Goal: Task Accomplishment & Management: Use online tool/utility

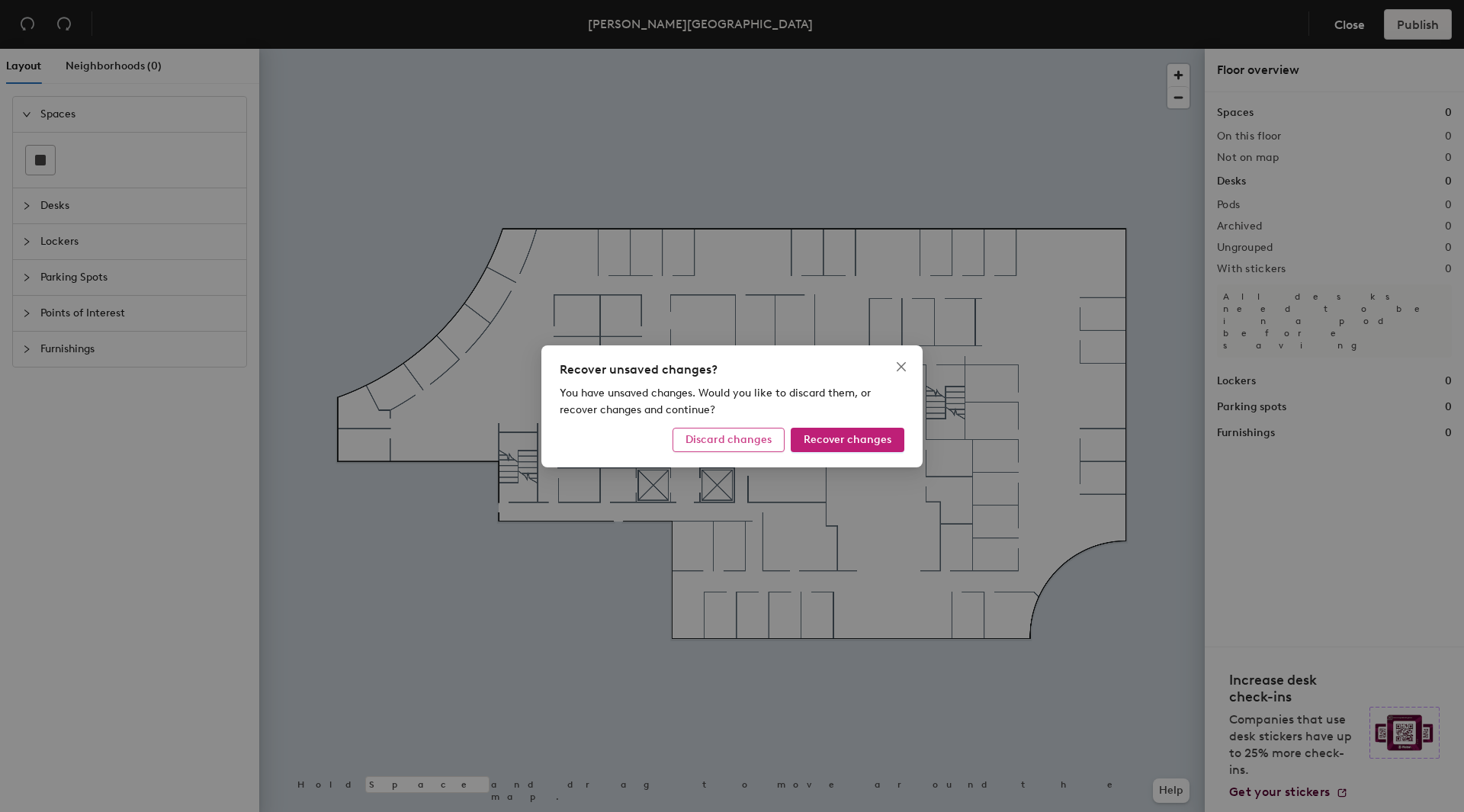
click at [740, 441] on span "Discard changes" at bounding box center [728, 439] width 87 height 13
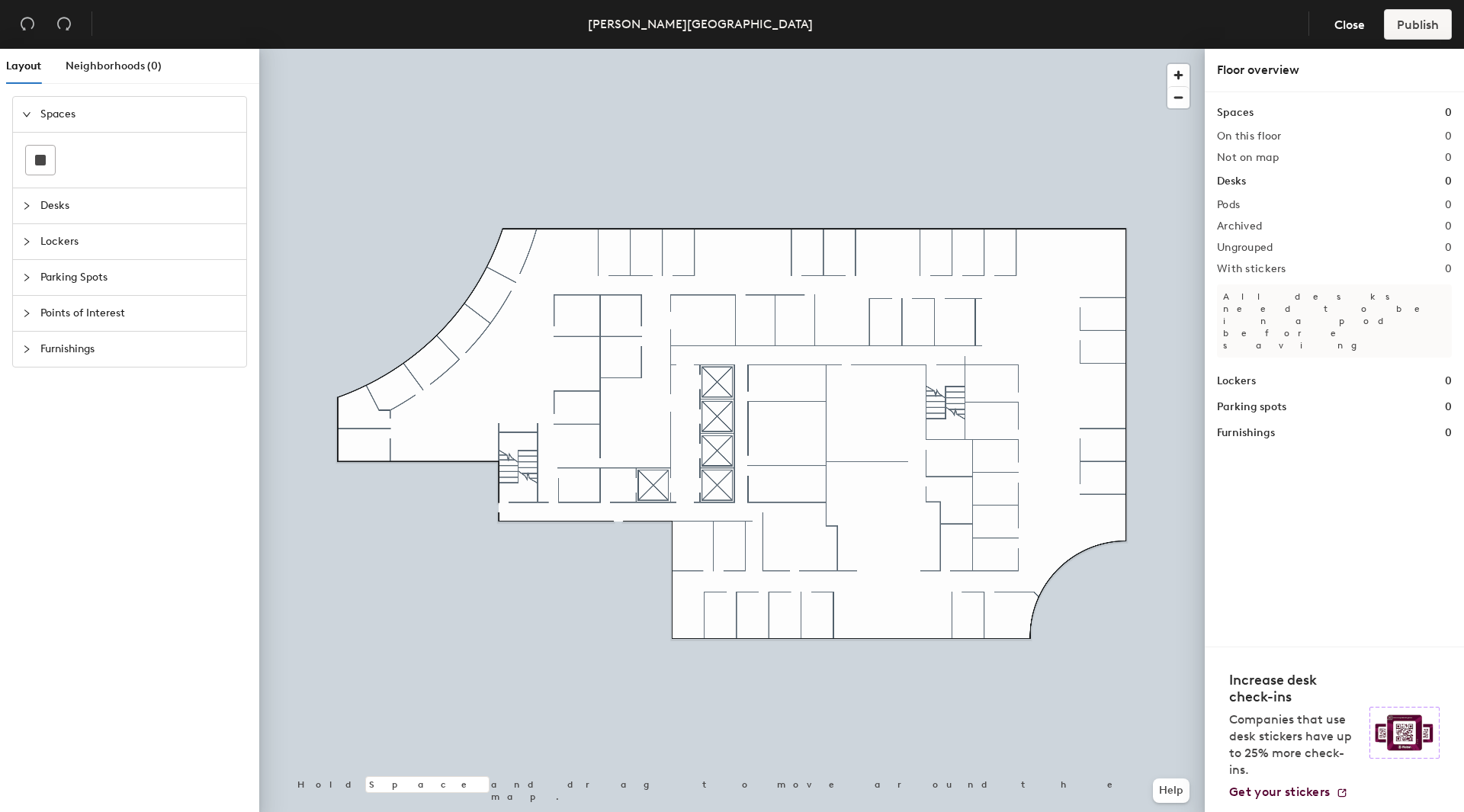
click at [46, 202] on span "Desks" at bounding box center [139, 206] width 197 height 35
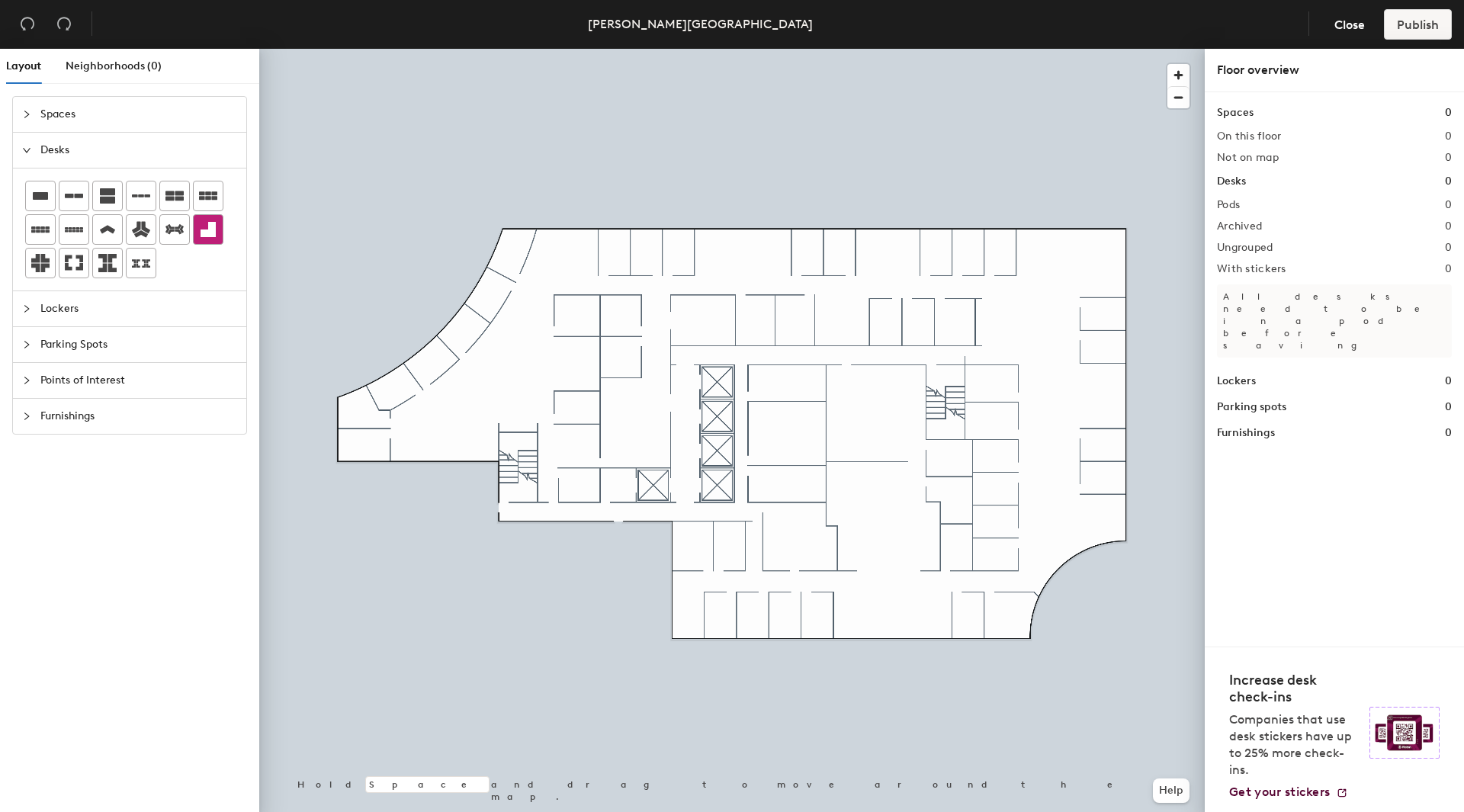
click at [207, 227] on icon at bounding box center [208, 230] width 18 height 18
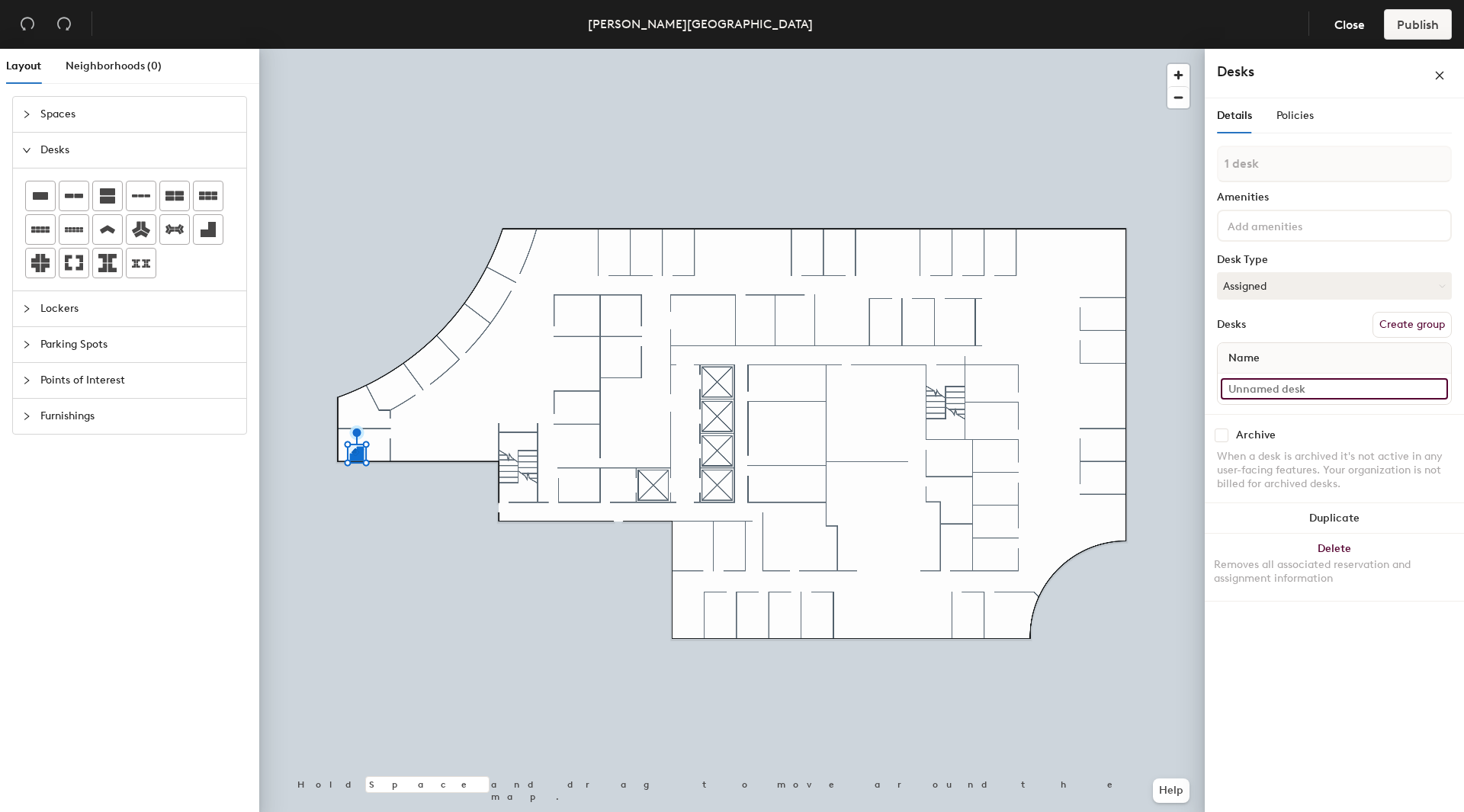
click at [1232, 389] on input at bounding box center [1334, 388] width 227 height 21
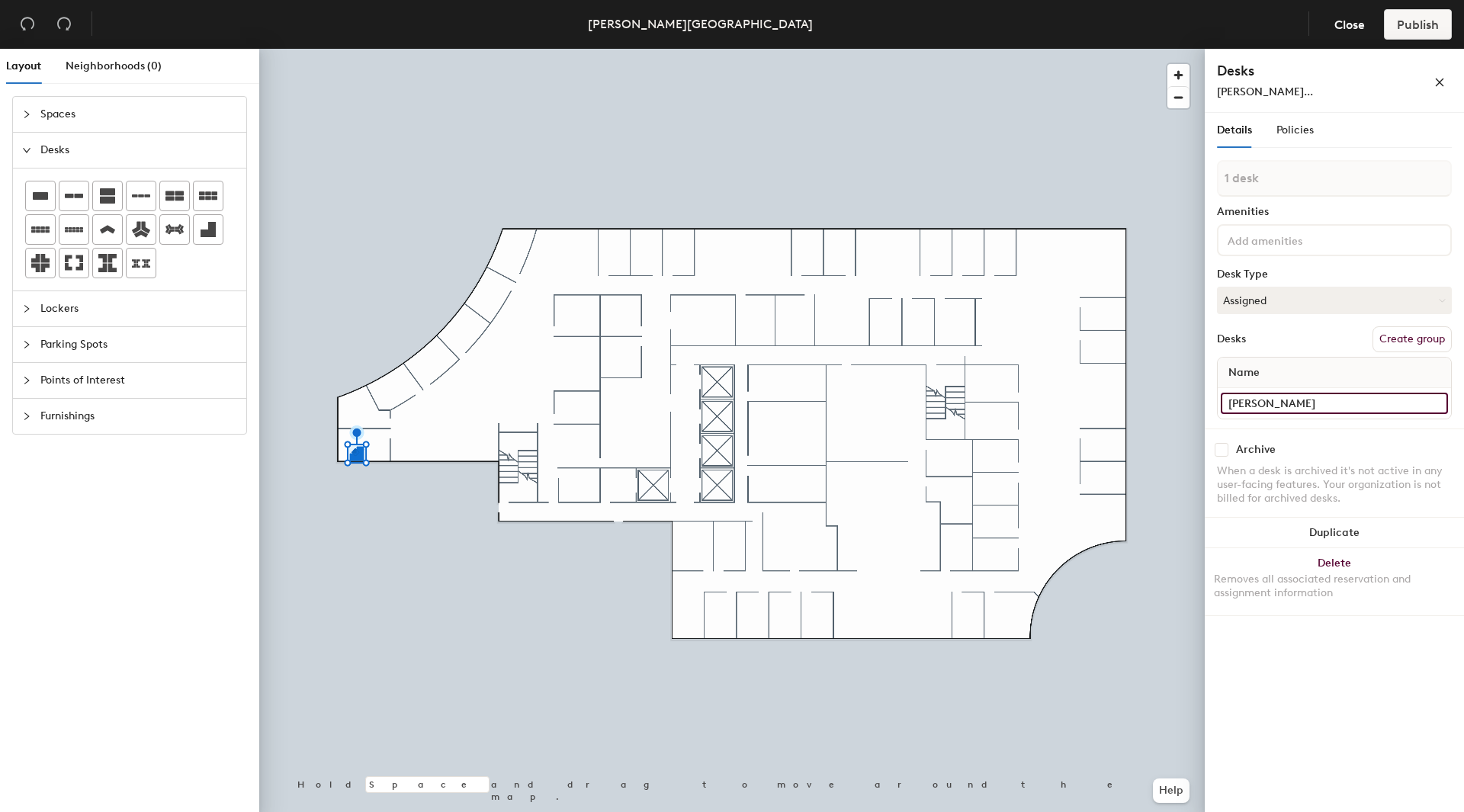
type input "[PERSON_NAME]"
click at [1289, 236] on input at bounding box center [1293, 240] width 138 height 18
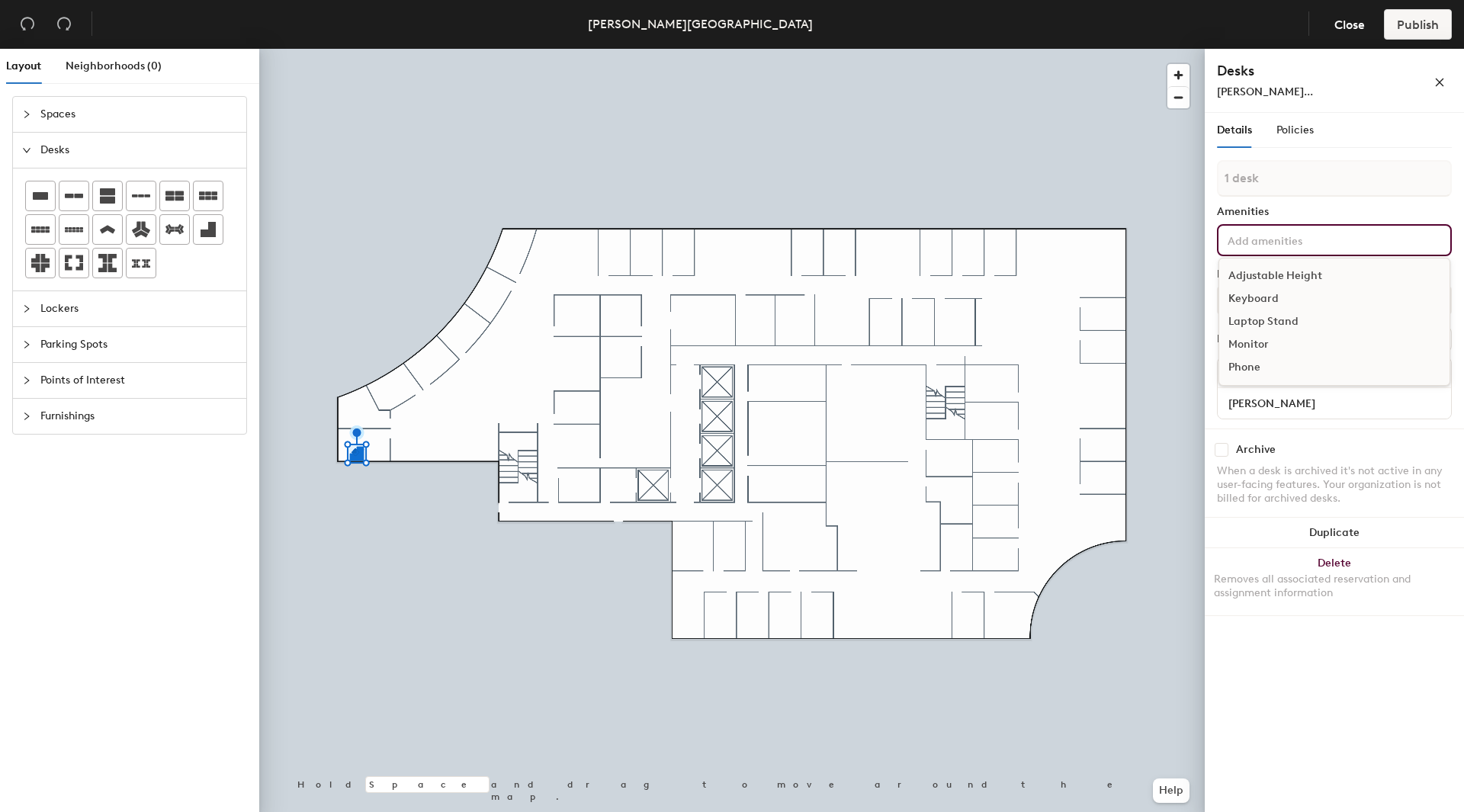
click at [1274, 274] on div "Adjustable Height" at bounding box center [1334, 275] width 231 height 23
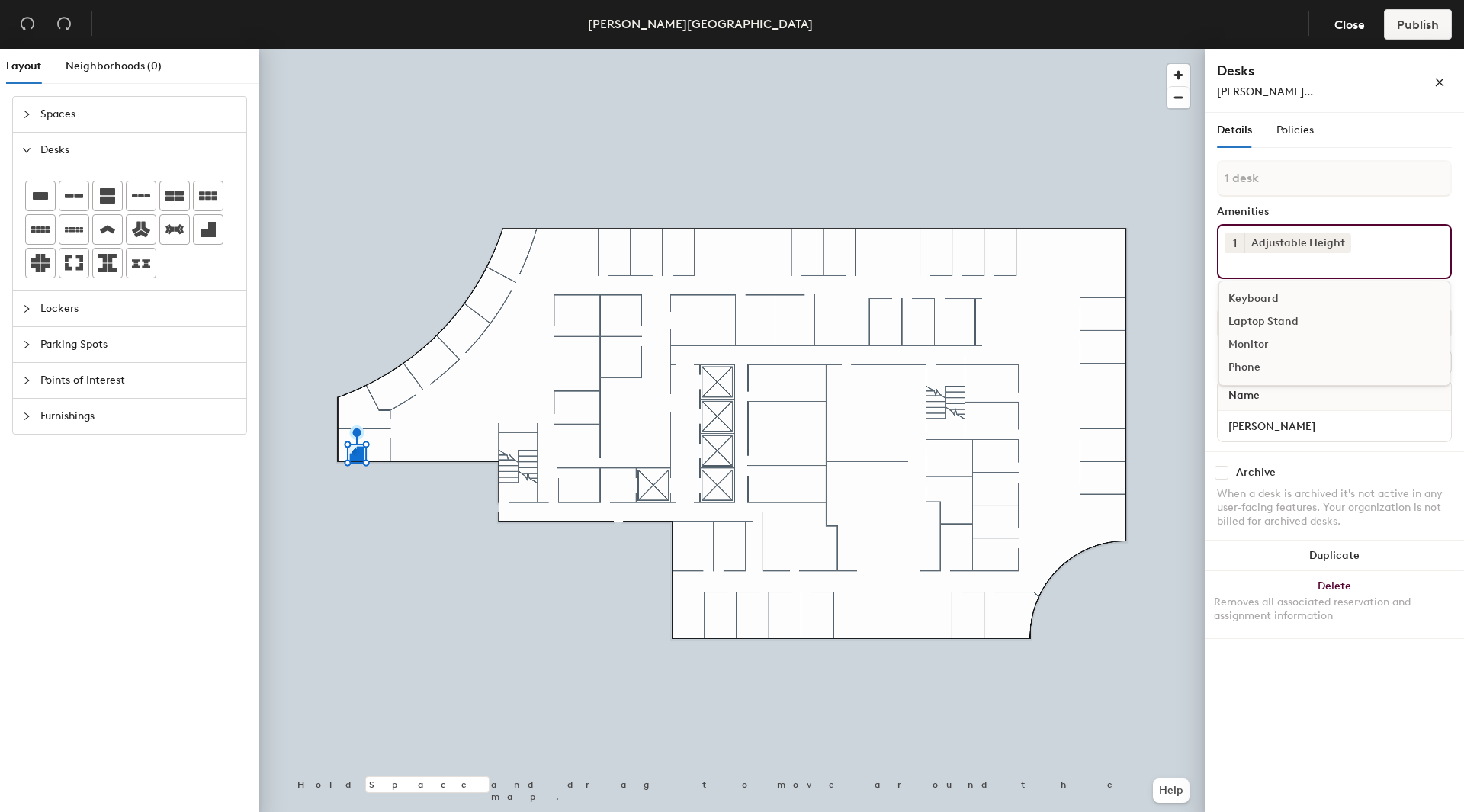
click at [1246, 295] on div "Keyboard" at bounding box center [1334, 298] width 231 height 23
click at [1256, 296] on div "Laptop Stand" at bounding box center [1334, 298] width 231 height 23
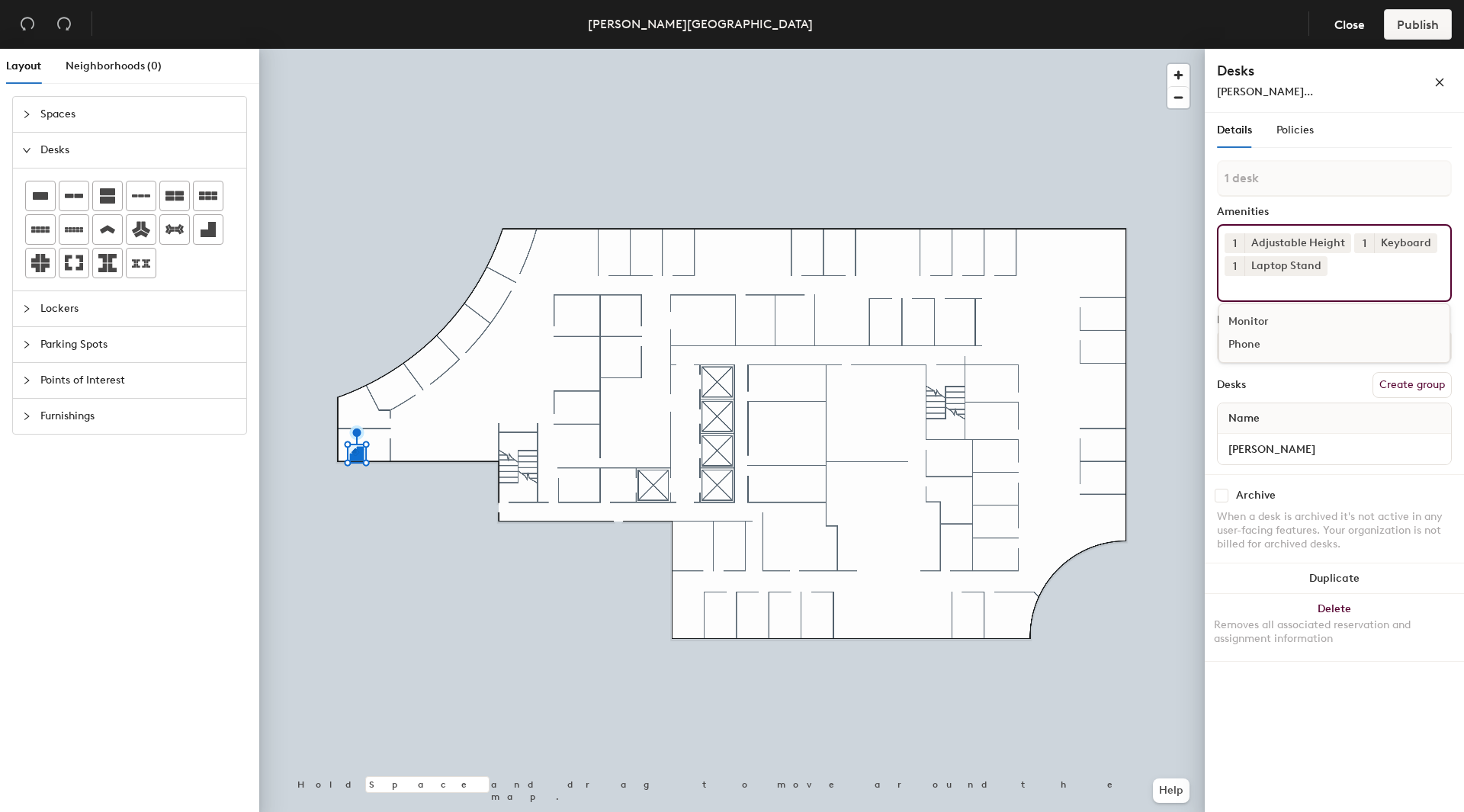
click at [1246, 316] on div "Monitor" at bounding box center [1334, 321] width 231 height 23
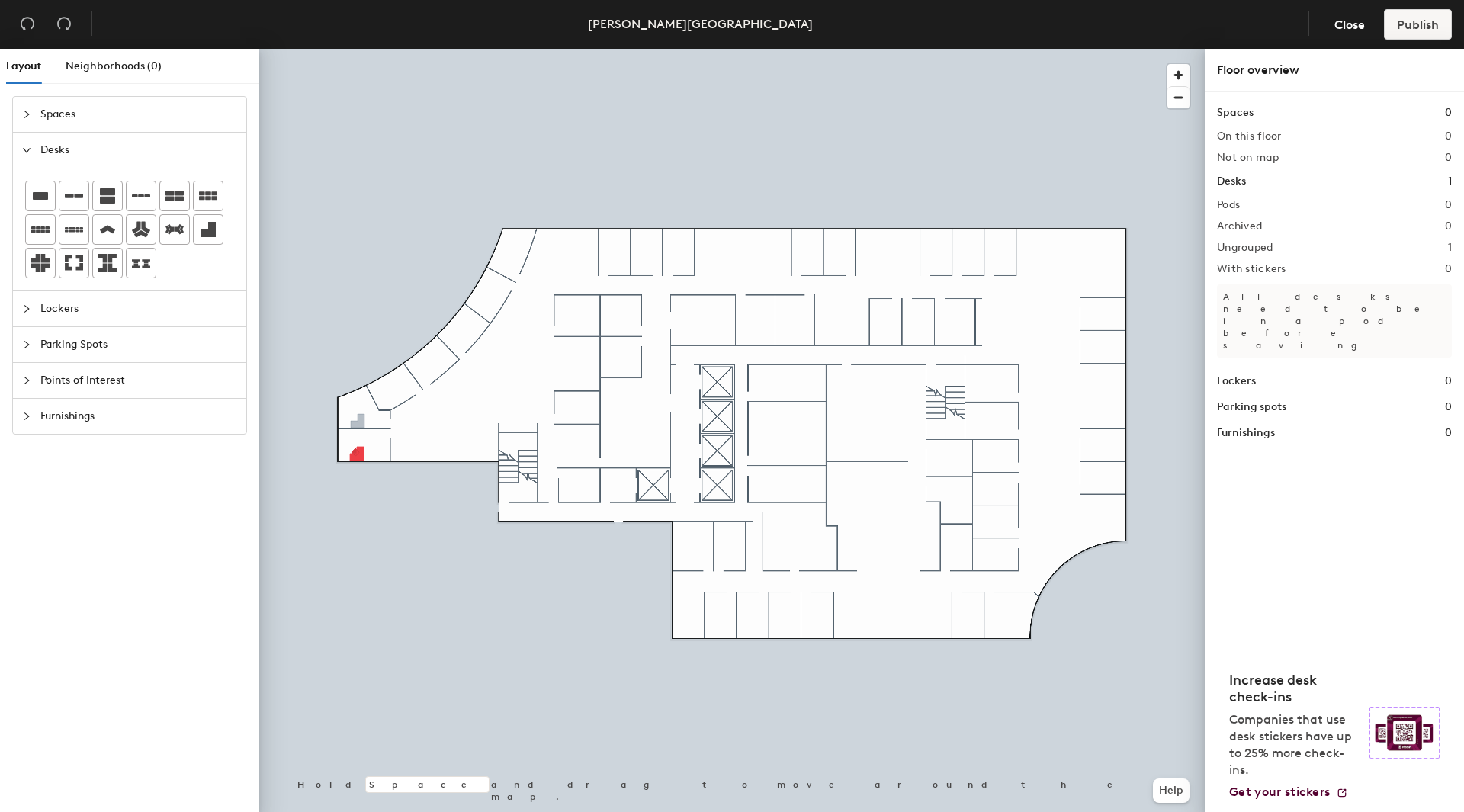
click at [354, 423] on div "Layout Neighborhoods (0) Spaces Desks Lockers Parking Spots Points of Interest …" at bounding box center [732, 434] width 1464 height 769
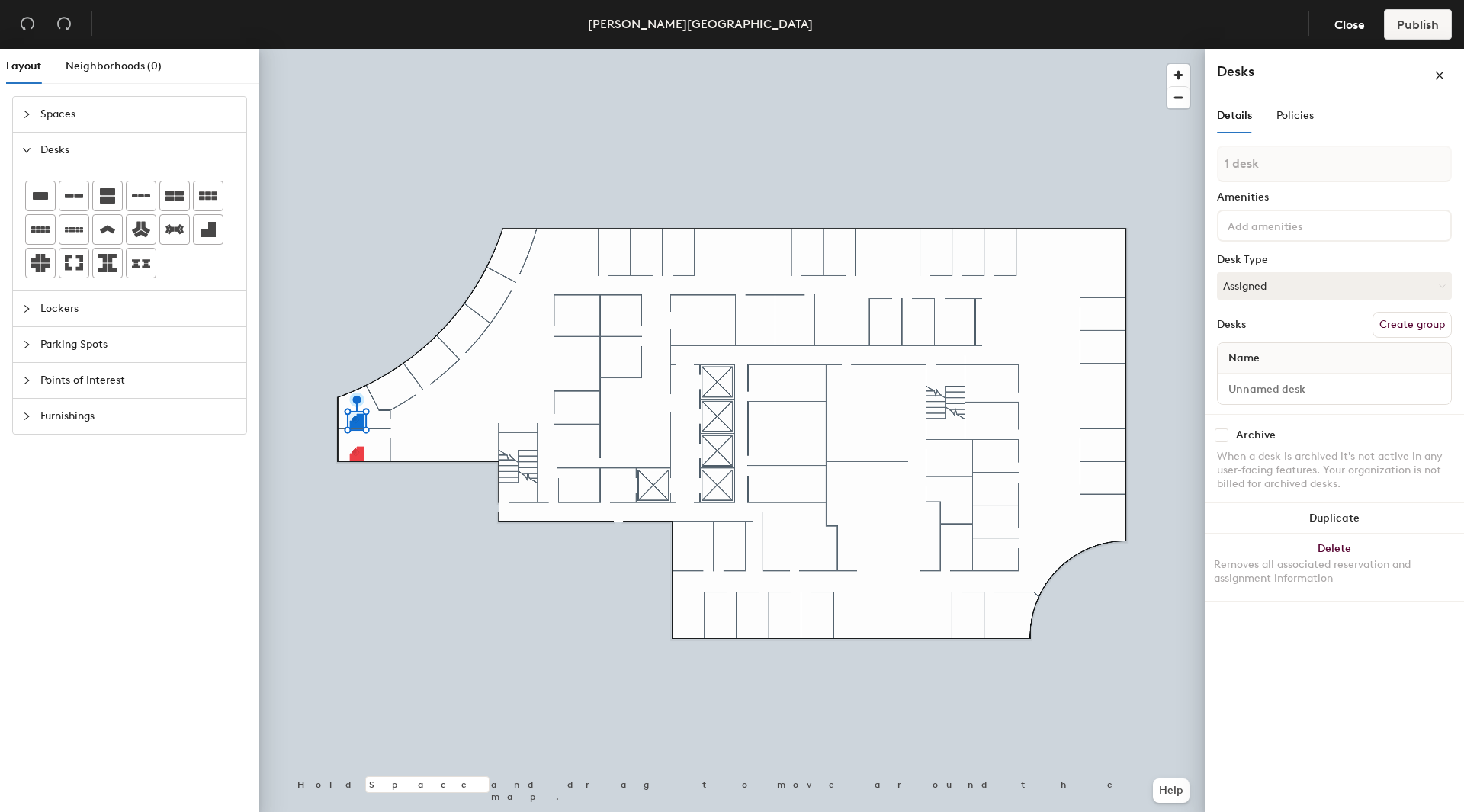
click at [1254, 224] on input at bounding box center [1293, 225] width 138 height 18
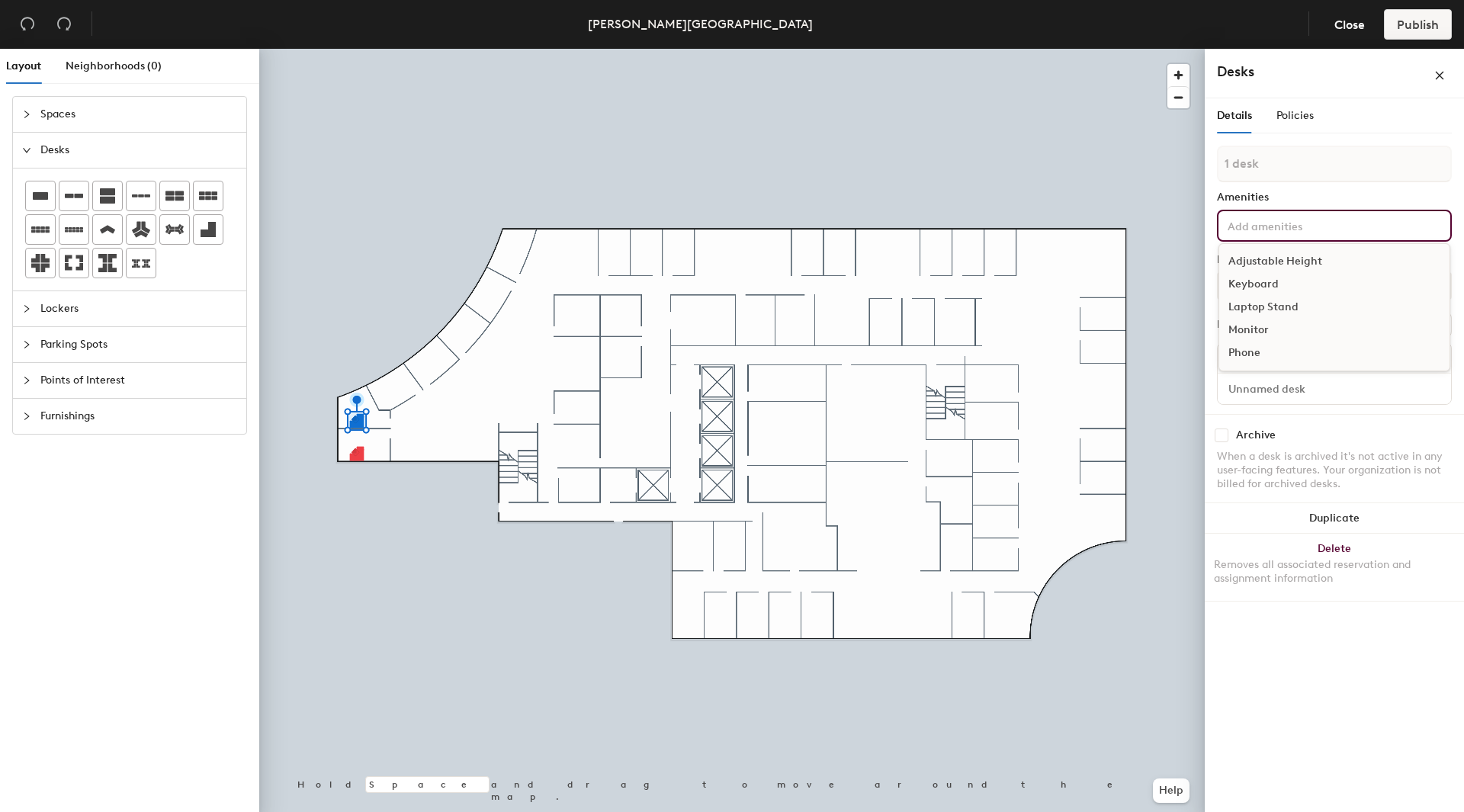
click at [1251, 263] on div "Adjustable Height" at bounding box center [1334, 261] width 231 height 23
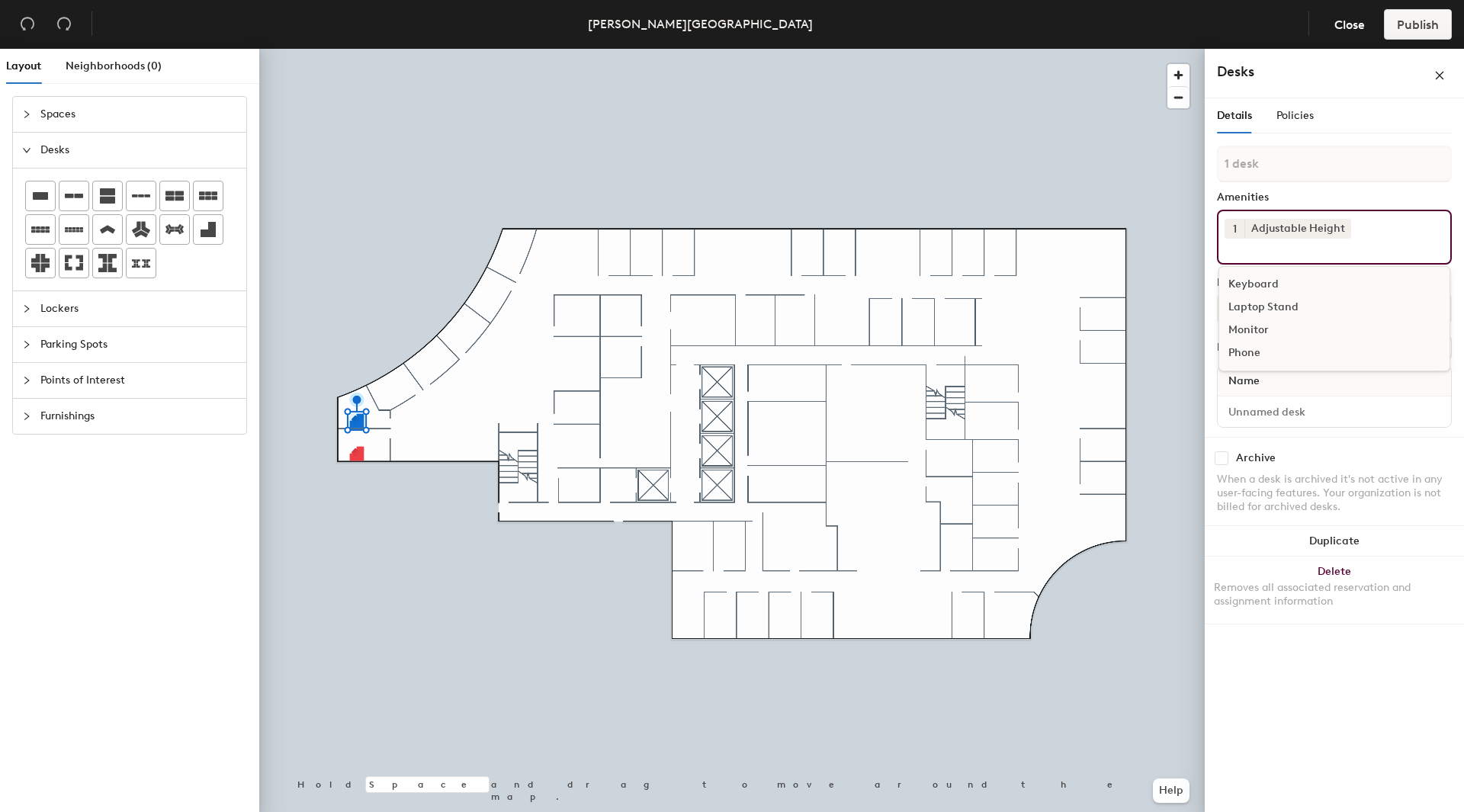
click at [1239, 285] on div "Keyboard" at bounding box center [1334, 283] width 231 height 23
click at [1245, 286] on div "Laptop Stand" at bounding box center [1334, 283] width 231 height 23
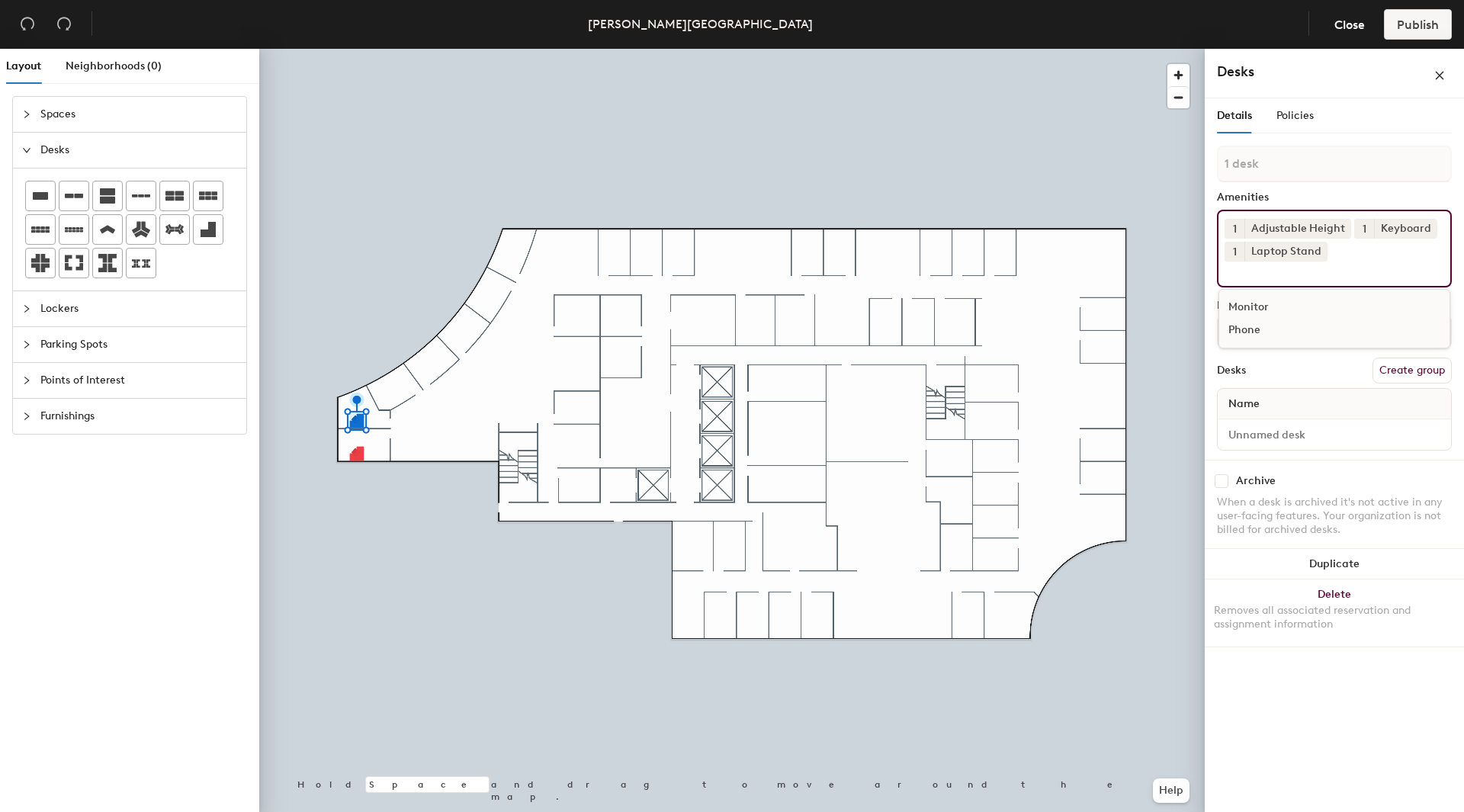
click at [1242, 302] on div "Monitor" at bounding box center [1334, 306] width 231 height 23
click at [1240, 433] on input at bounding box center [1334, 434] width 227 height 21
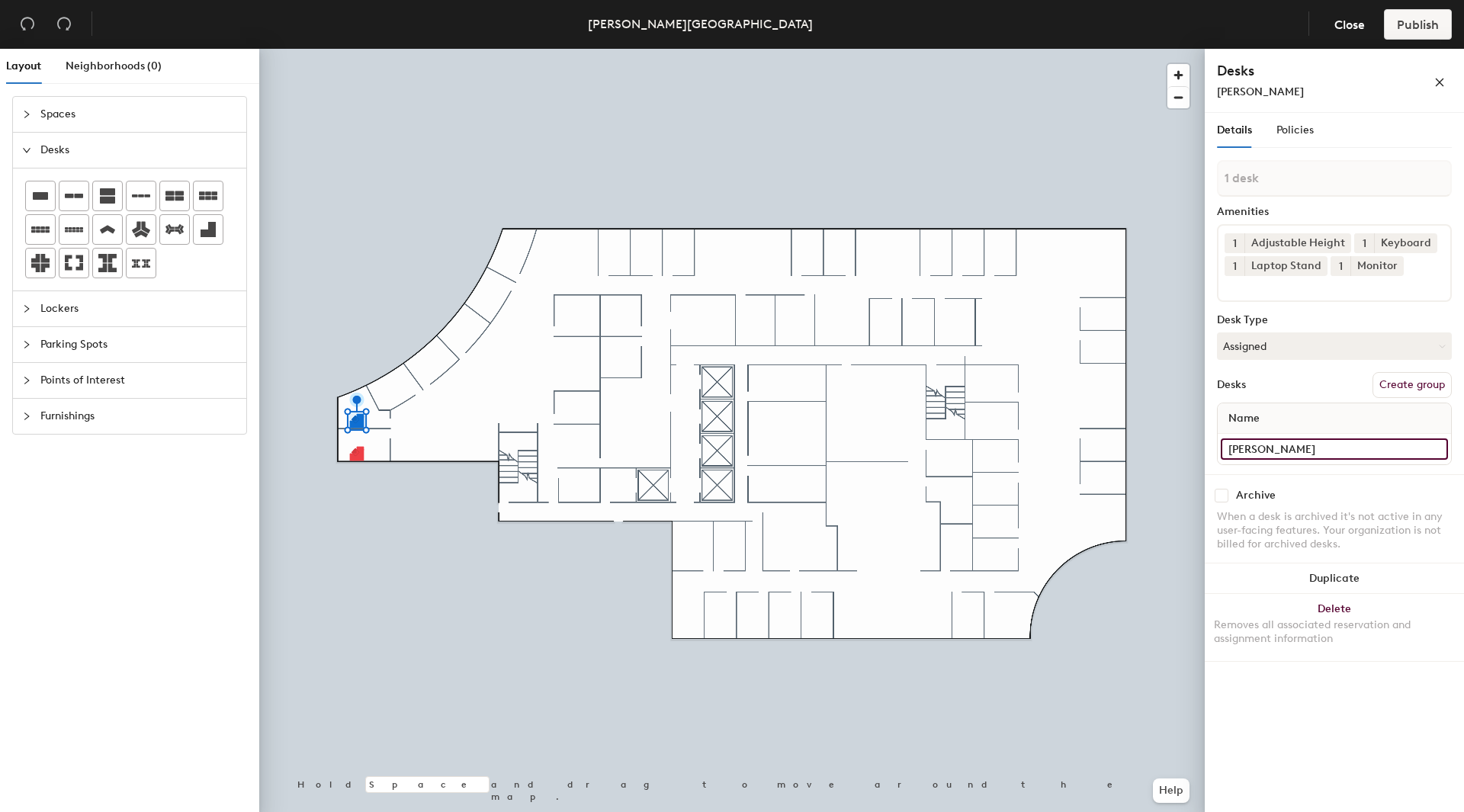
type input "[PERSON_NAME]"
click at [1032, 49] on div at bounding box center [731, 49] width 945 height 0
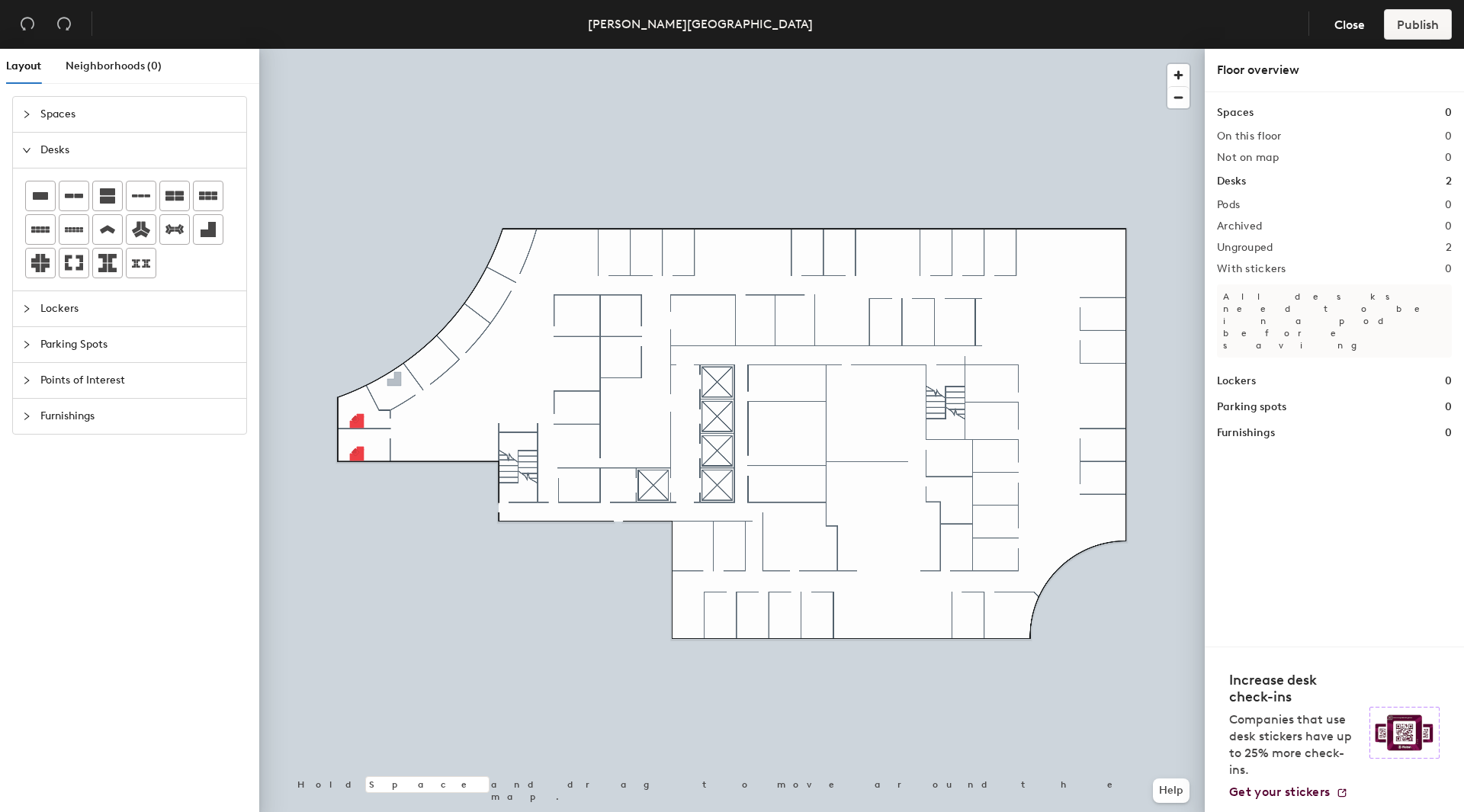
click at [394, 381] on div "Layout Neighborhoods (0) Spaces Desks Lockers Parking Spots Points of Interest …" at bounding box center [732, 434] width 1464 height 769
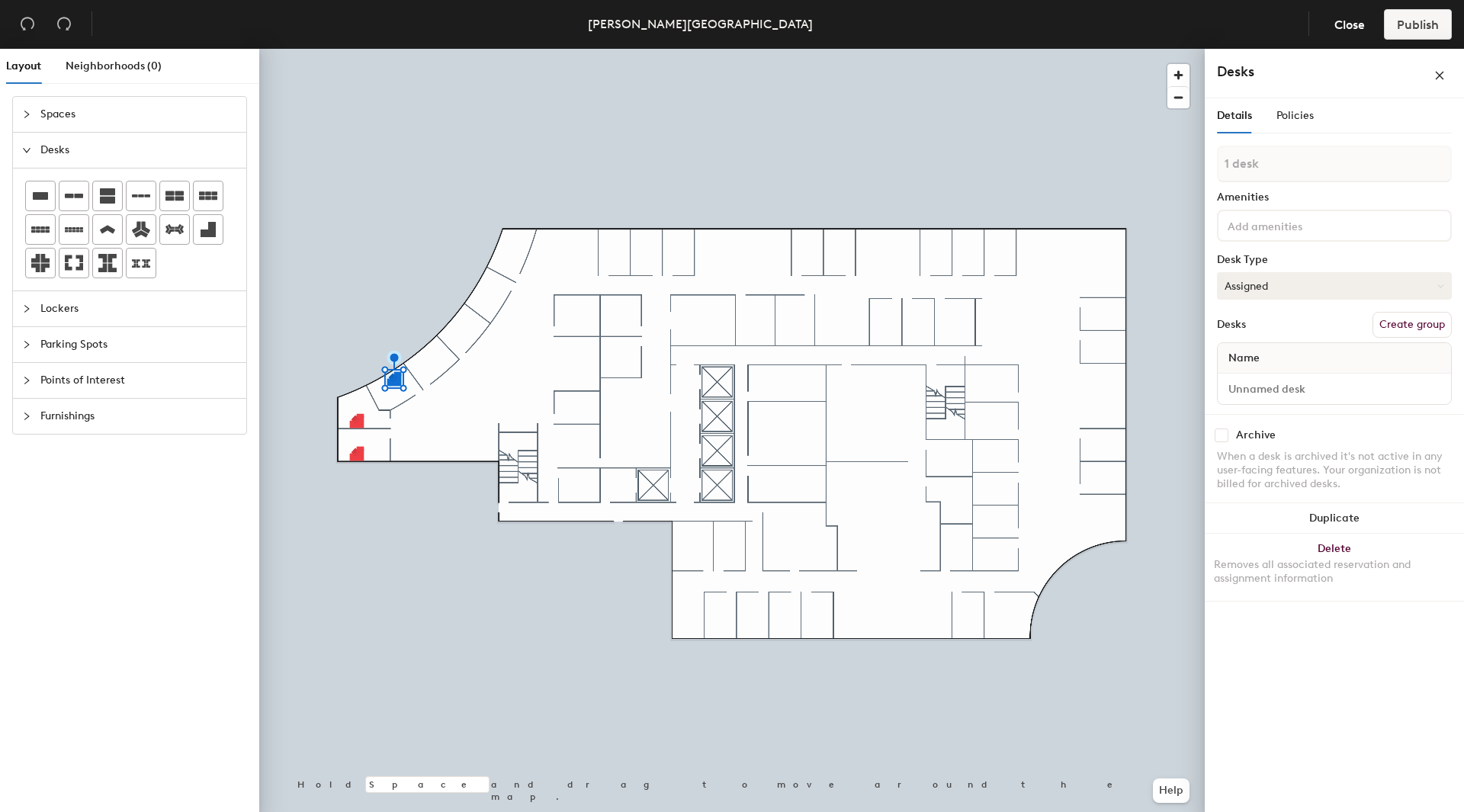
click at [1281, 283] on button "Assigned" at bounding box center [1335, 286] width 235 height 27
click at [1252, 376] on div "Hoteled" at bounding box center [1294, 378] width 152 height 23
click at [1403, 327] on button "Create group" at bounding box center [1411, 324] width 79 height 26
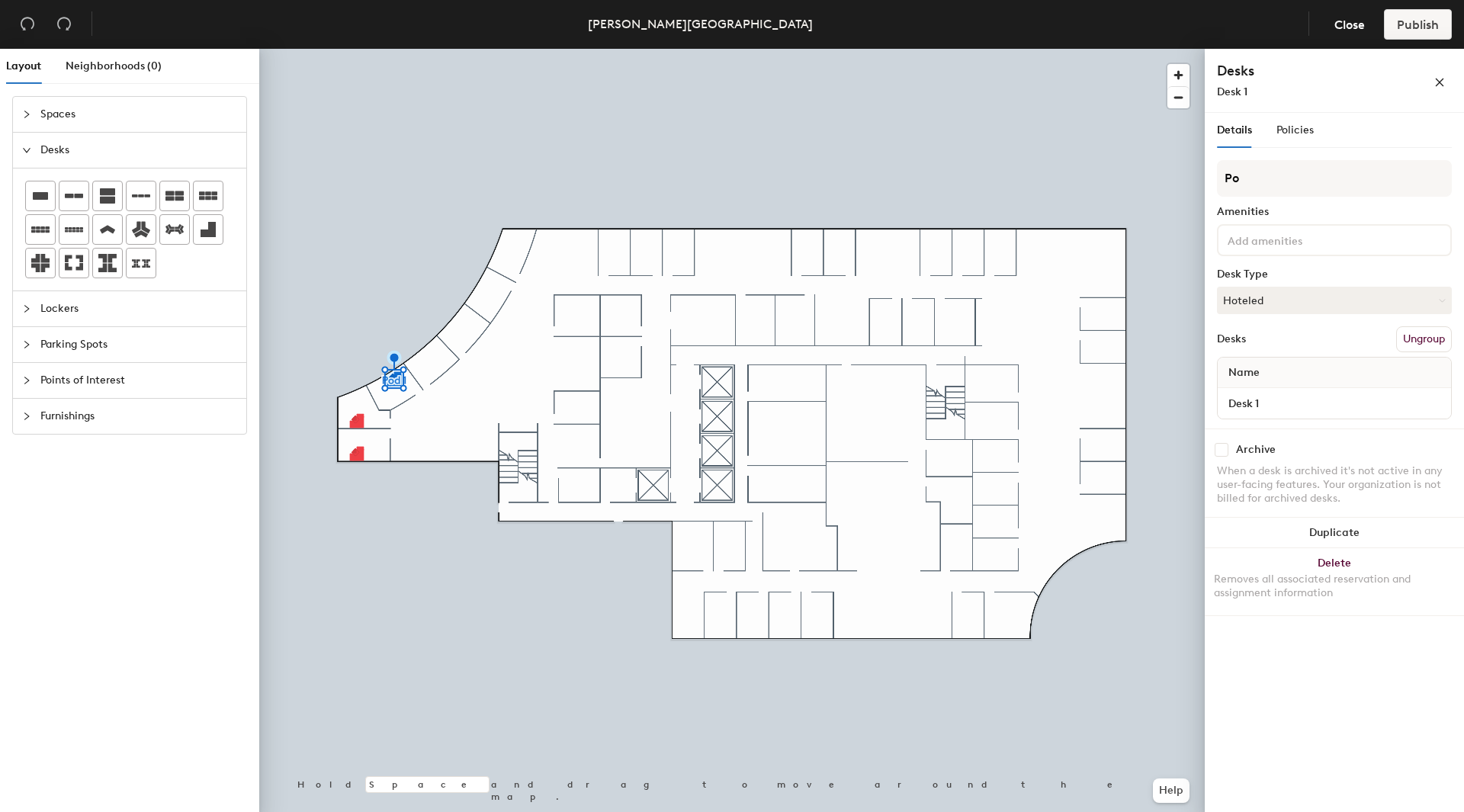
type input "P"
type input "Tax Dept. - LB"
click at [1155, 165] on div "Layout Neighborhoods (0) Spaces Desks Lockers Parking Spots Points of Interest …" at bounding box center [732, 434] width 1464 height 769
type input "Hotel - Partner/Director"
drag, startPoint x: 1267, startPoint y: 400, endPoint x: 1211, endPoint y: 399, distance: 56.0
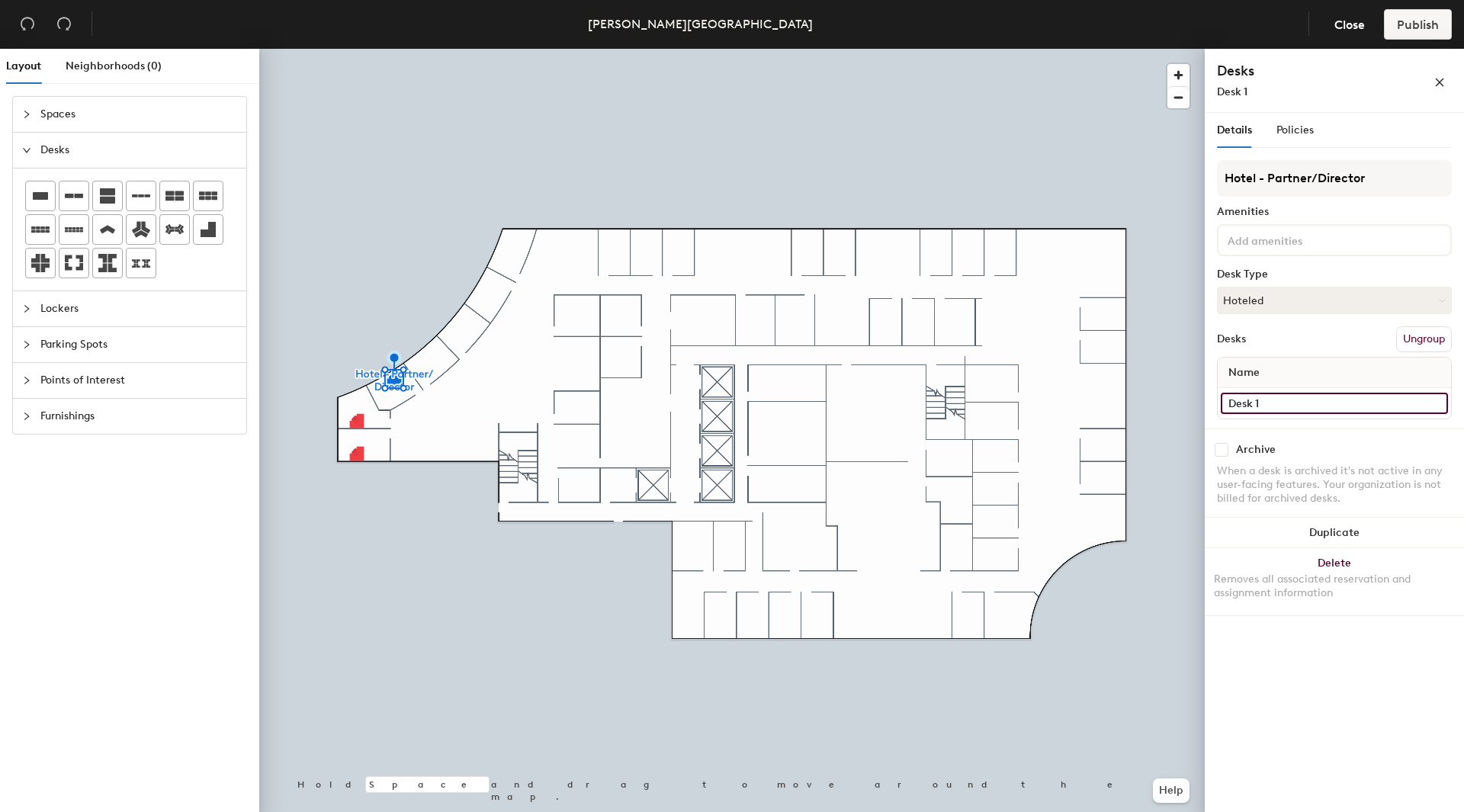
click at [1211, 399] on div "Details Policies Hotel - Partner/Director Amenities Desk Type Hoteled Desks Ung…" at bounding box center [1334, 466] width 259 height 705
type input "Hotel 1"
click at [390, 49] on div at bounding box center [731, 49] width 945 height 0
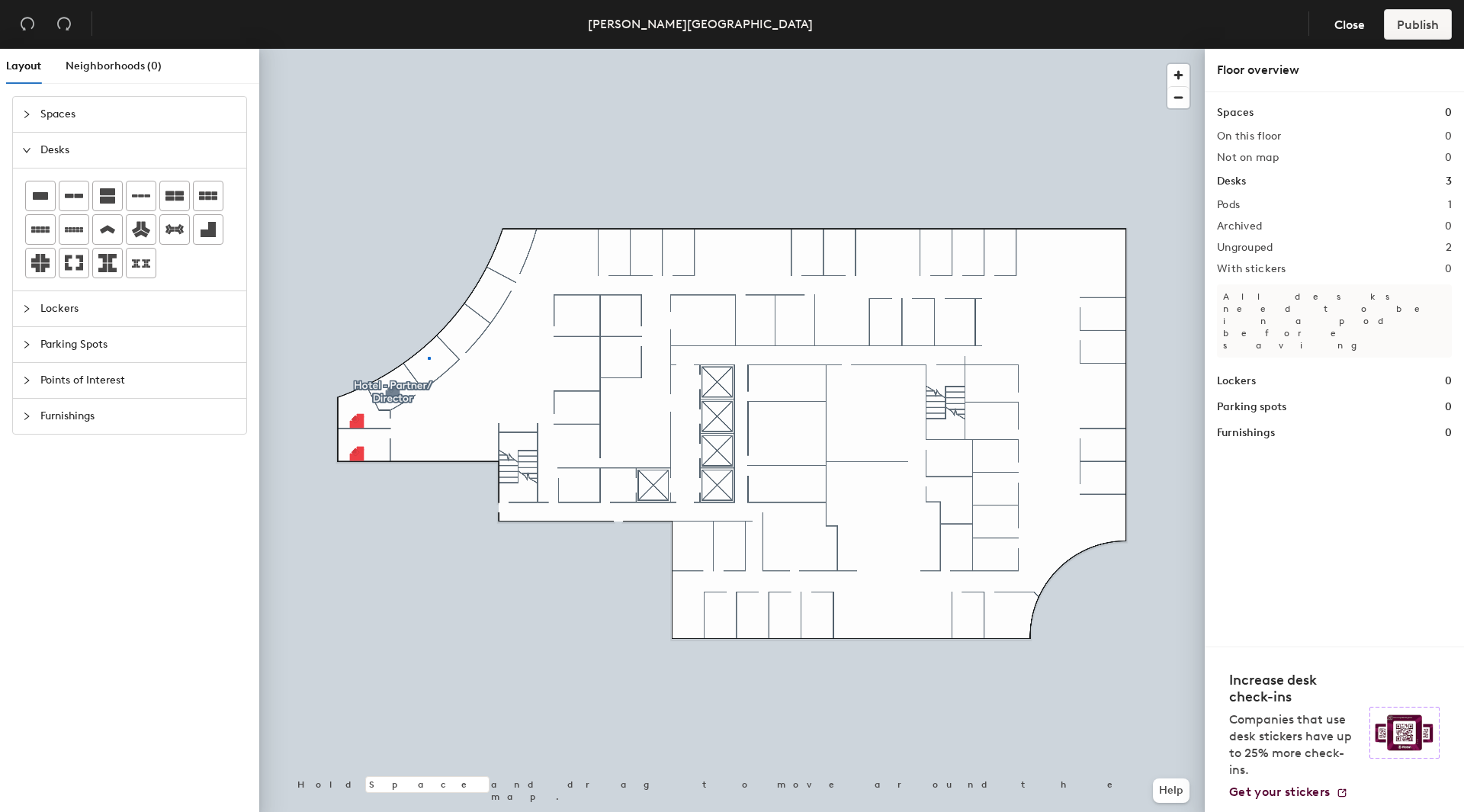
click at [428, 49] on div at bounding box center [731, 49] width 945 height 0
click at [432, 49] on div at bounding box center [731, 49] width 945 height 0
click at [120, 64] on span "Neighborhoods (0)" at bounding box center [113, 66] width 96 height 13
